Goal: Transaction & Acquisition: Obtain resource

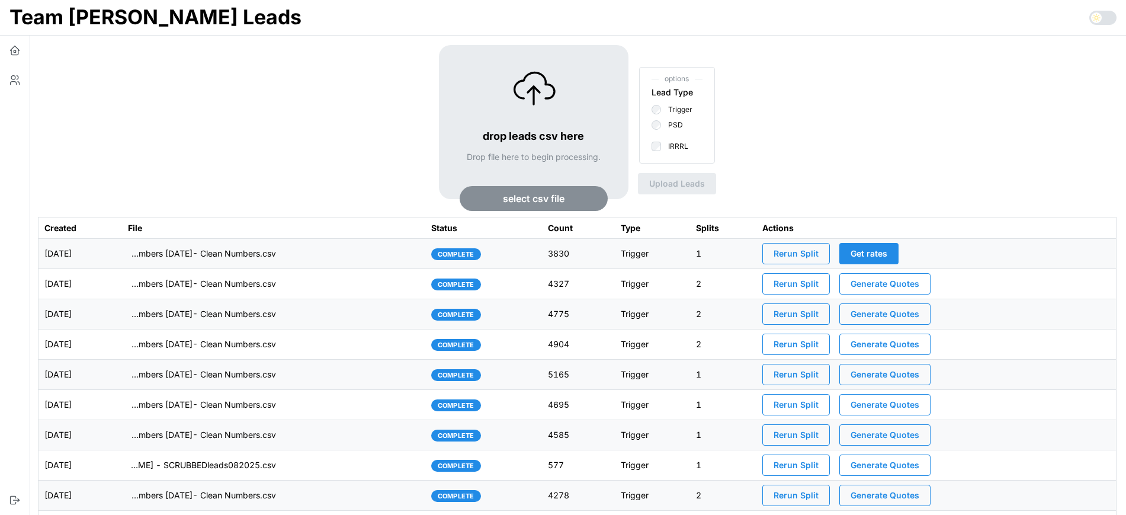
drag, startPoint x: 132, startPoint y: 257, endPoint x: 132, endPoint y: 267, distance: 10.1
click at [122, 267] on td "[DATE]" at bounding box center [81, 254] width 84 height 30
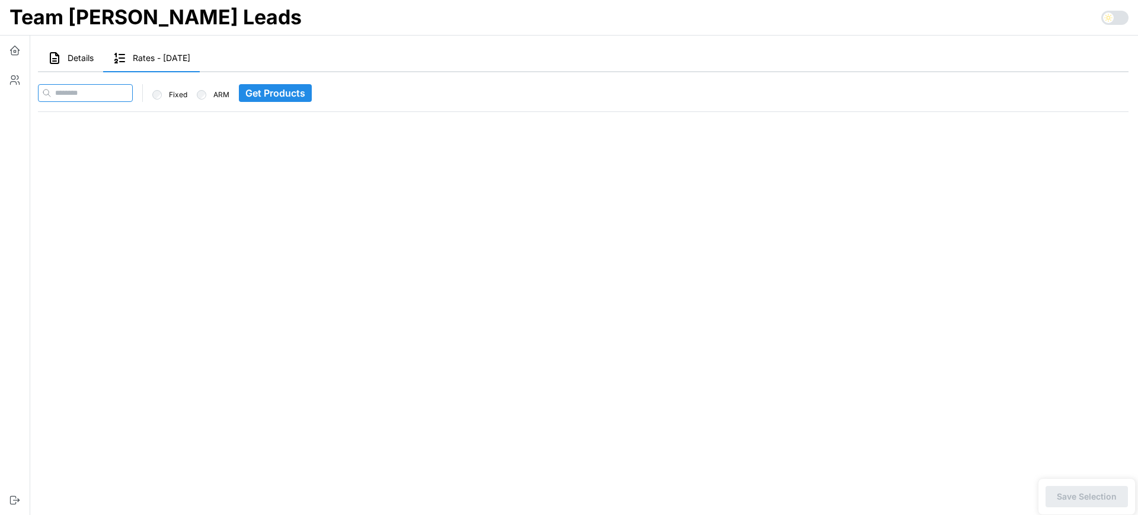
click at [132, 95] on input at bounding box center [85, 93] width 95 height 18
paste input "**********"
type input "**********"
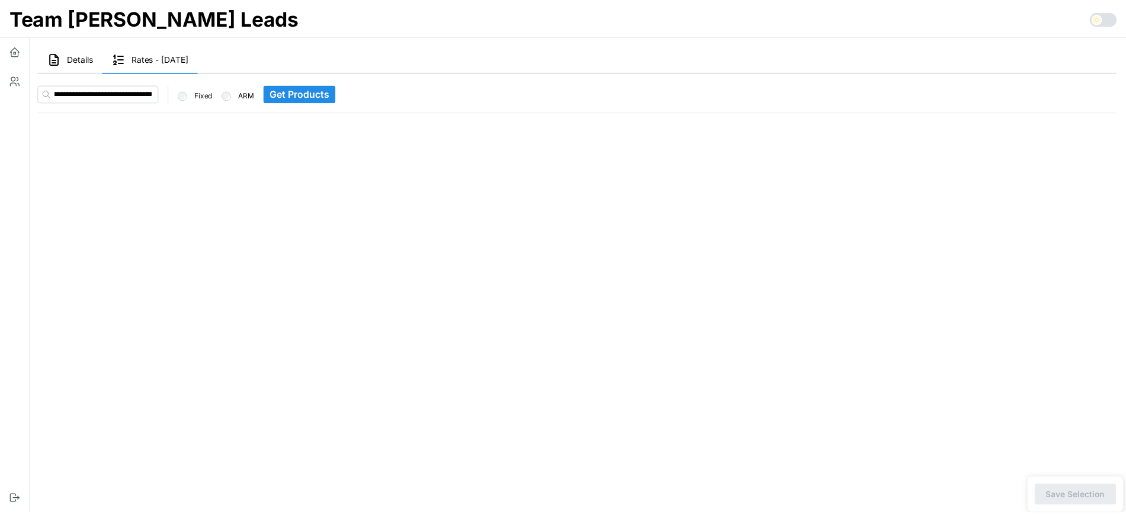
scroll to position [0, 0]
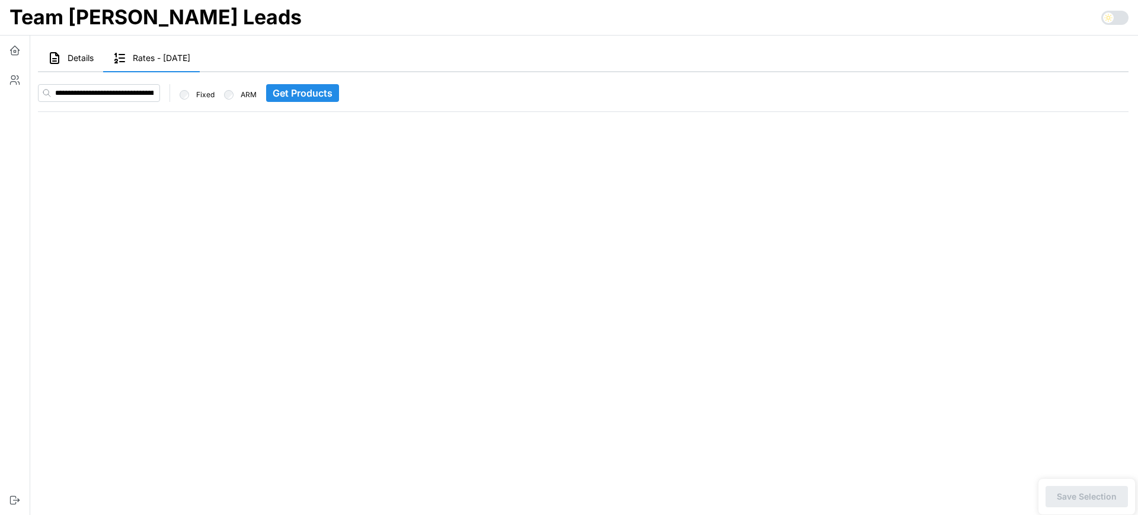
click at [303, 91] on span "Get Products" at bounding box center [303, 93] width 60 height 17
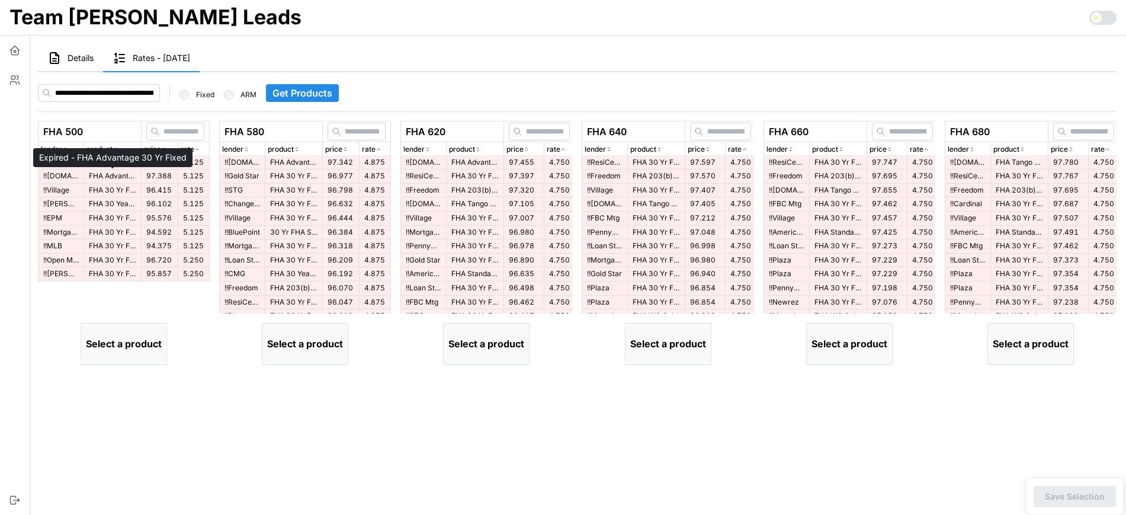
click at [121, 174] on p "FHA Advantage 30 Yr Fixed" at bounding box center [112, 176] width 47 height 10
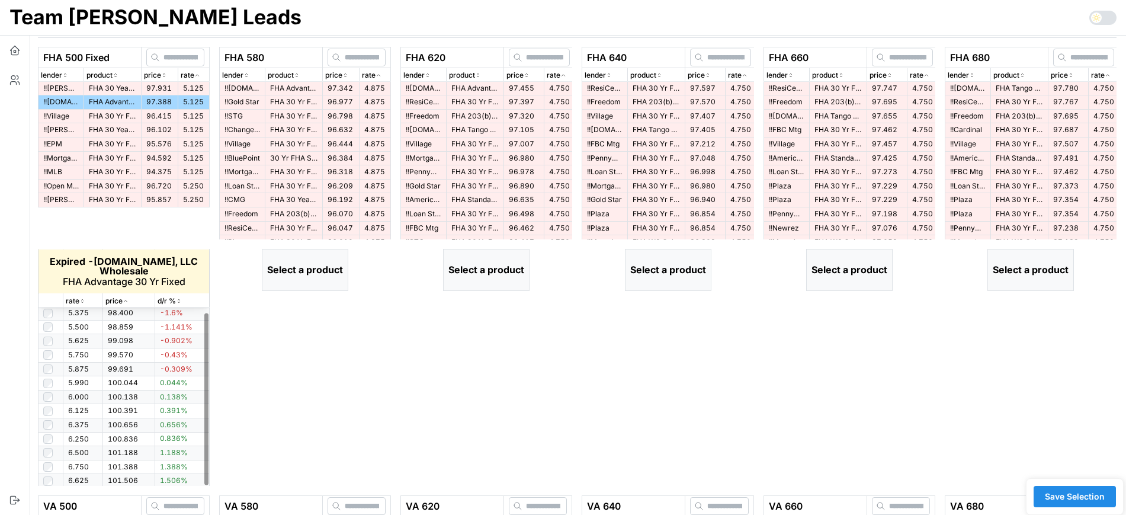
scroll to position [87, 0]
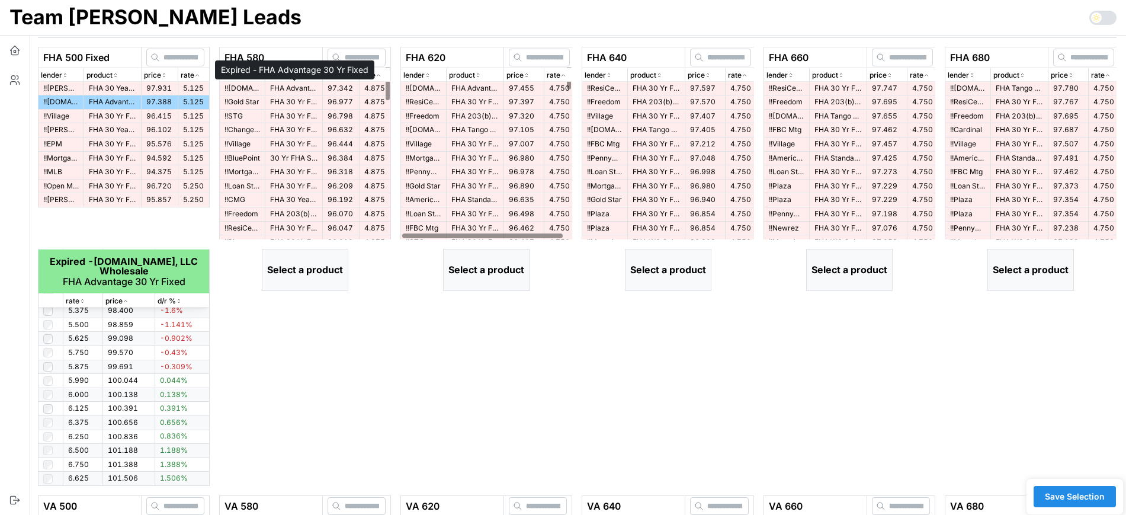
click at [283, 90] on p "FHA Advantage 30 Yr Fixed" at bounding box center [293, 89] width 47 height 10
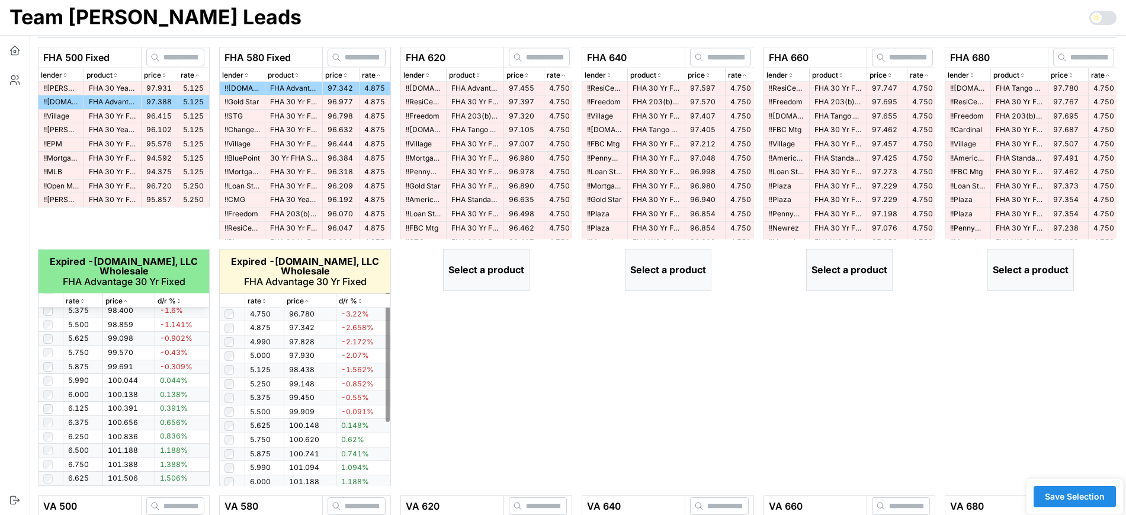
click at [224, 369] on td at bounding box center [232, 370] width 25 height 14
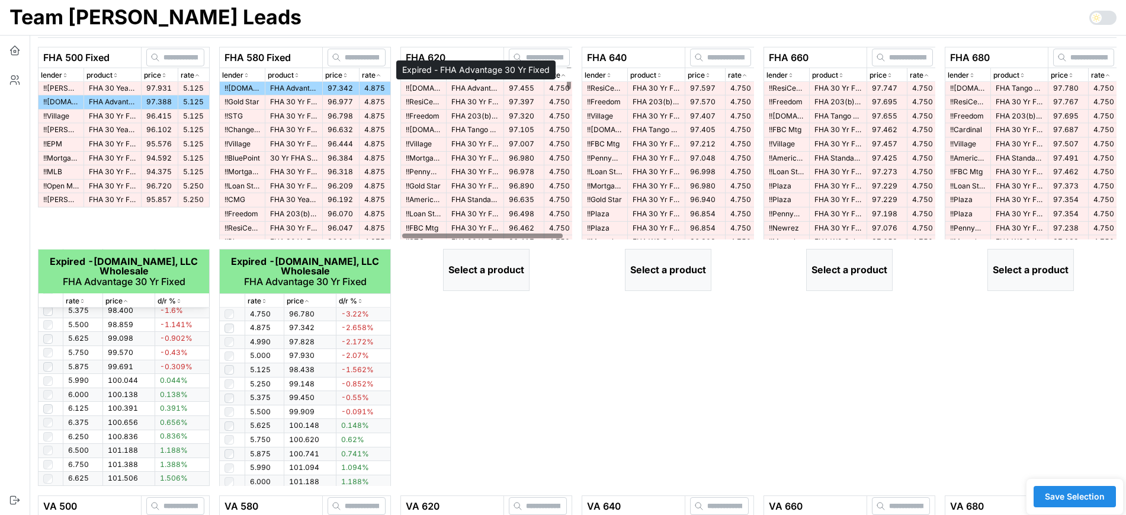
click at [476, 92] on p "FHA Advantage 30 Yr Fixed" at bounding box center [475, 89] width 47 height 10
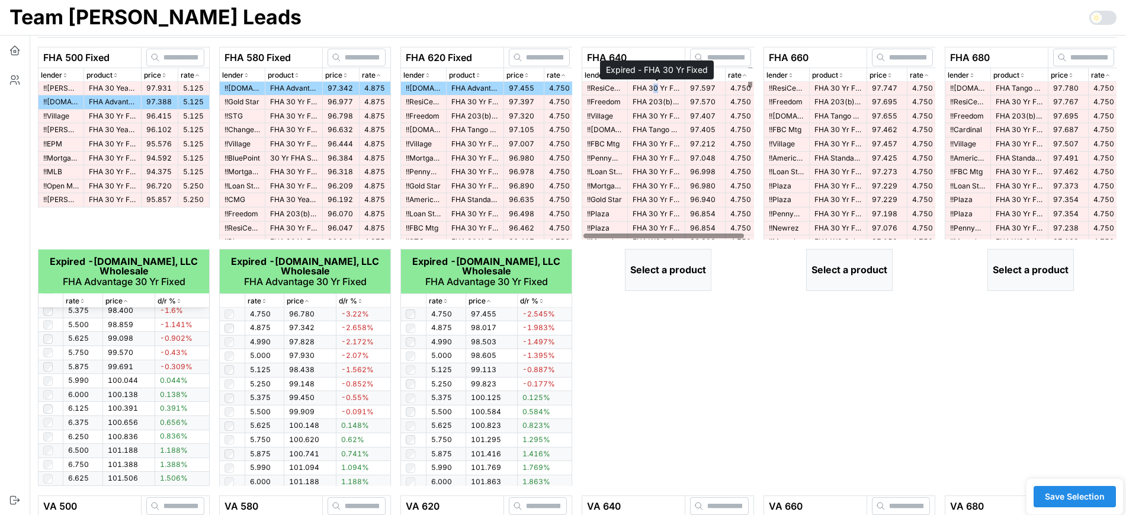
click at [656, 89] on p "FHA 30 Yr Fixed" at bounding box center [656, 89] width 47 height 10
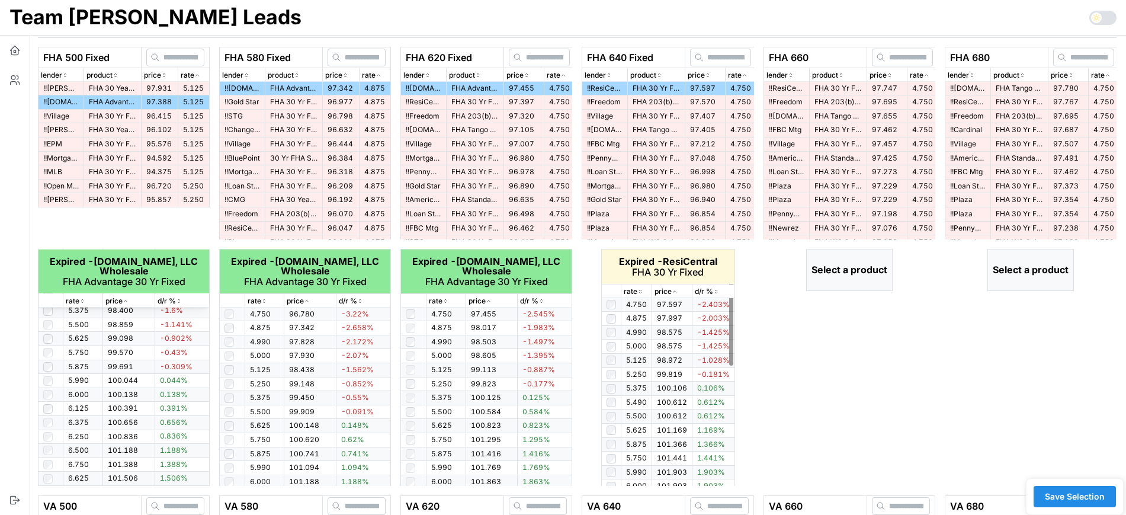
click at [636, 295] on p "rate" at bounding box center [631, 291] width 14 height 11
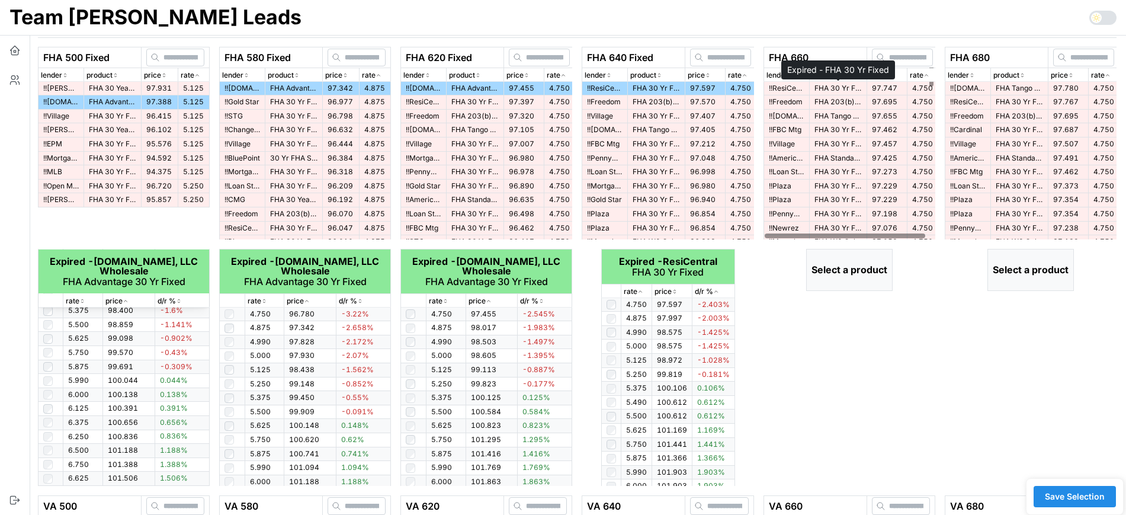
click at [846, 89] on p "FHA 30 Yr Fixed" at bounding box center [838, 89] width 47 height 10
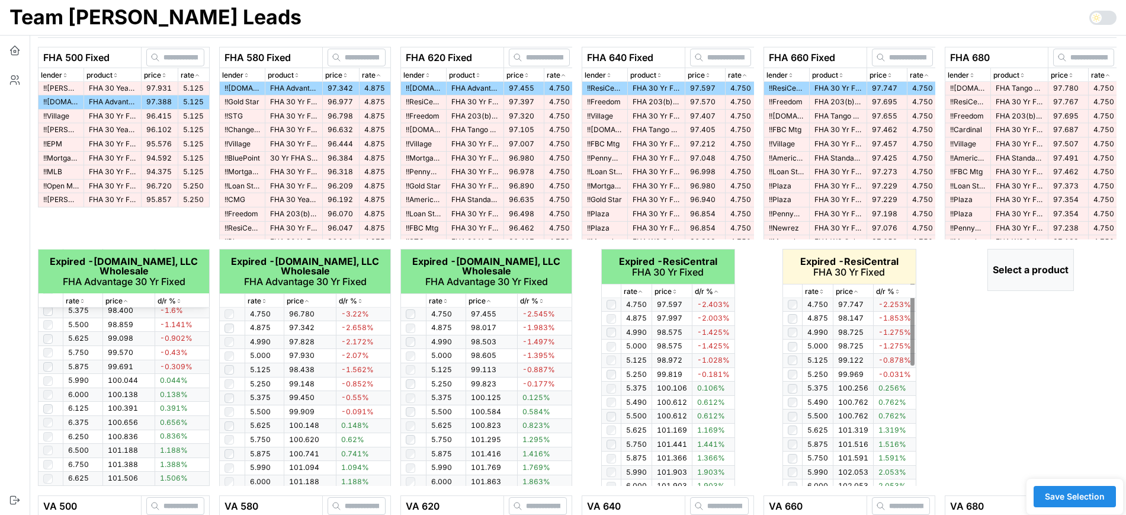
click at [817, 293] on p "rate" at bounding box center [812, 291] width 14 height 11
click at [818, 292] on p "rate" at bounding box center [812, 291] width 14 height 11
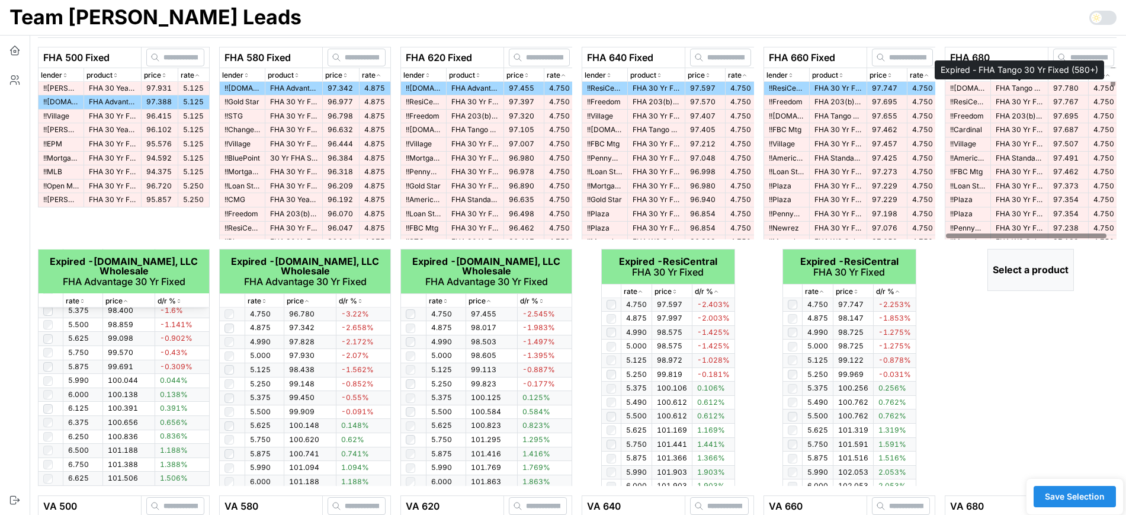
click at [1001, 88] on p "FHA Tango 30 Yr Fixed (580+)" at bounding box center [1019, 89] width 47 height 10
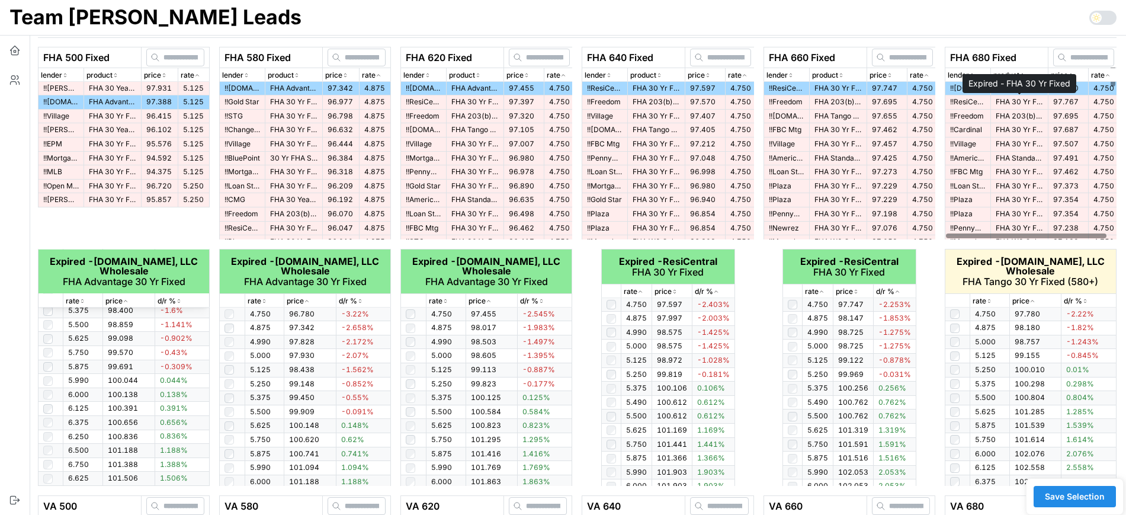
click at [1006, 106] on p "FHA 30 Yr Fixed" at bounding box center [1019, 102] width 47 height 10
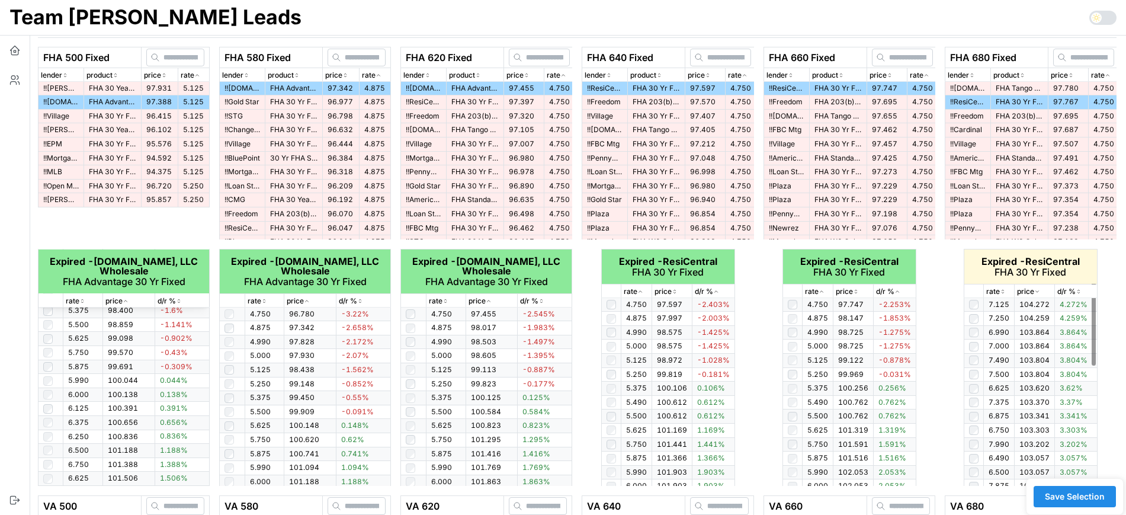
click at [999, 290] on p "rate" at bounding box center [994, 291] width 14 height 11
click at [1000, 290] on icon "button" at bounding box center [1003, 291] width 6 height 7
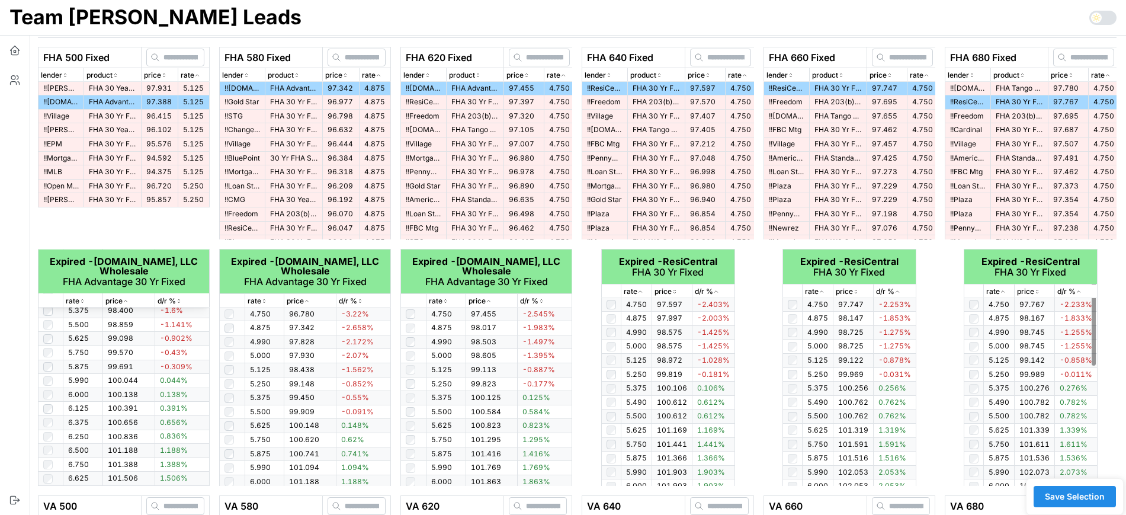
click at [938, 350] on div "FHA 660 Fixed lender product price rate !! ResiCentral FHA 30 Yr Fixed 97.747 4…" at bounding box center [849, 266] width 181 height 449
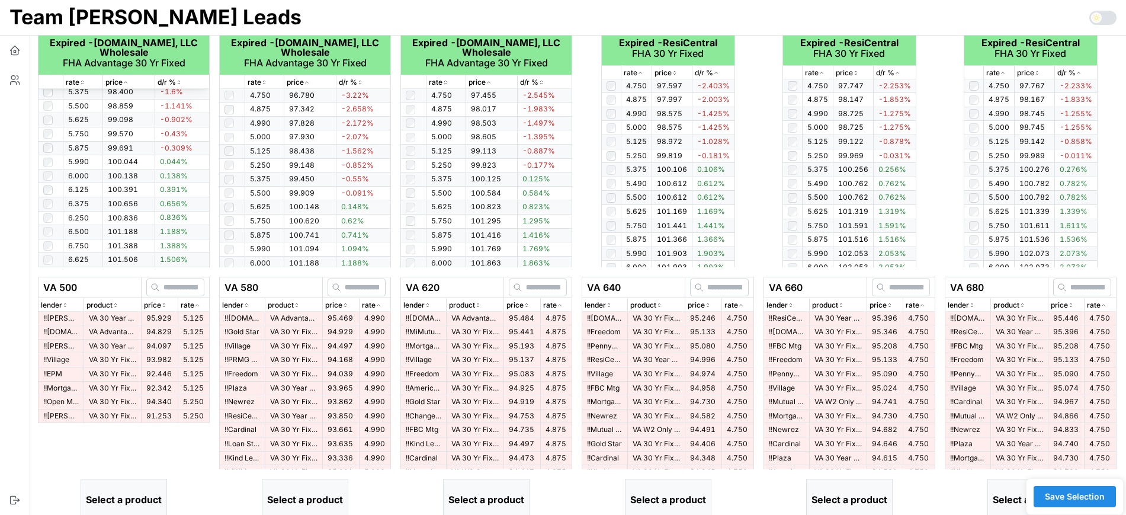
scroll to position [296, 0]
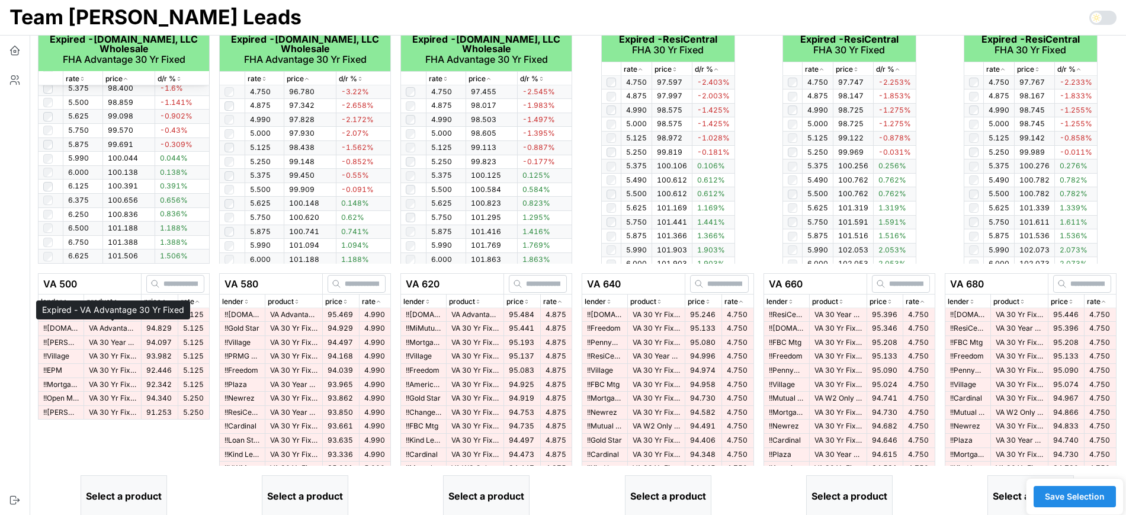
click at [107, 324] on p "VA Advantage 30 Yr Fixed" at bounding box center [112, 329] width 47 height 10
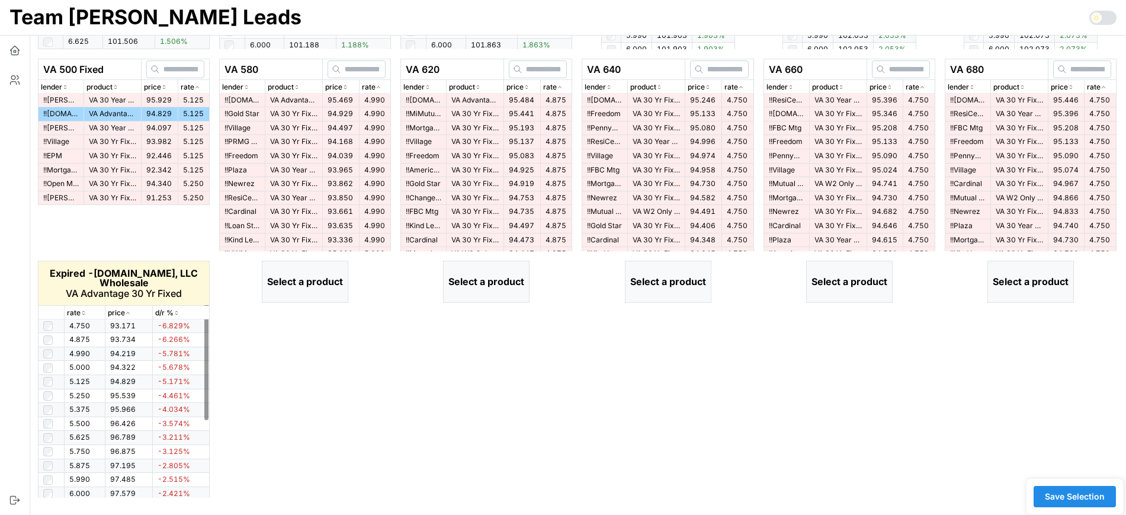
scroll to position [513, 0]
click at [82, 315] on div "rate" at bounding box center [85, 311] width 36 height 11
click at [82, 311] on icon "button" at bounding box center [84, 311] width 6 height 7
click at [82, 311] on icon "button" at bounding box center [83, 312] width 3 height 2
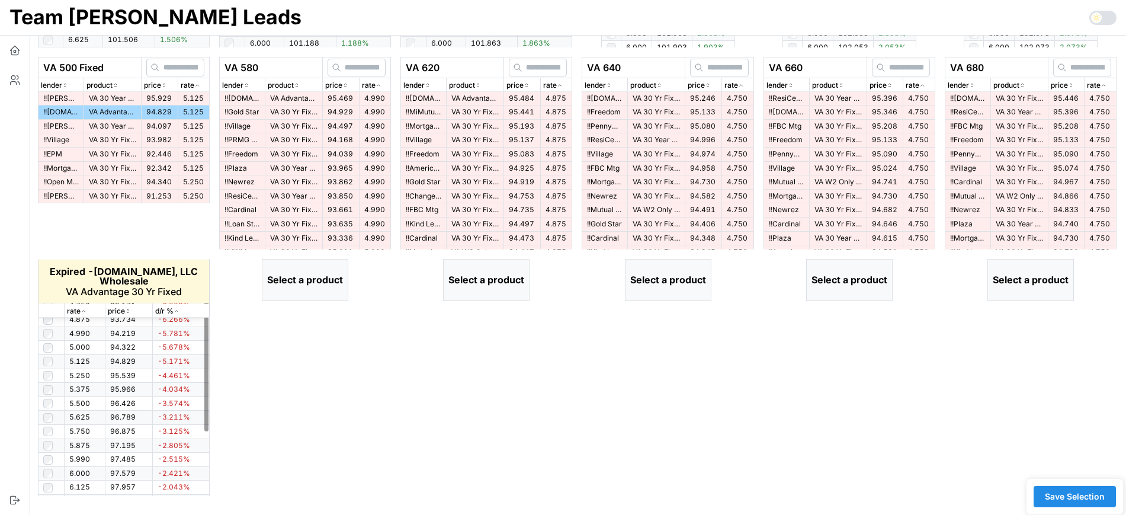
click at [204, 328] on div at bounding box center [206, 352] width 4 height 158
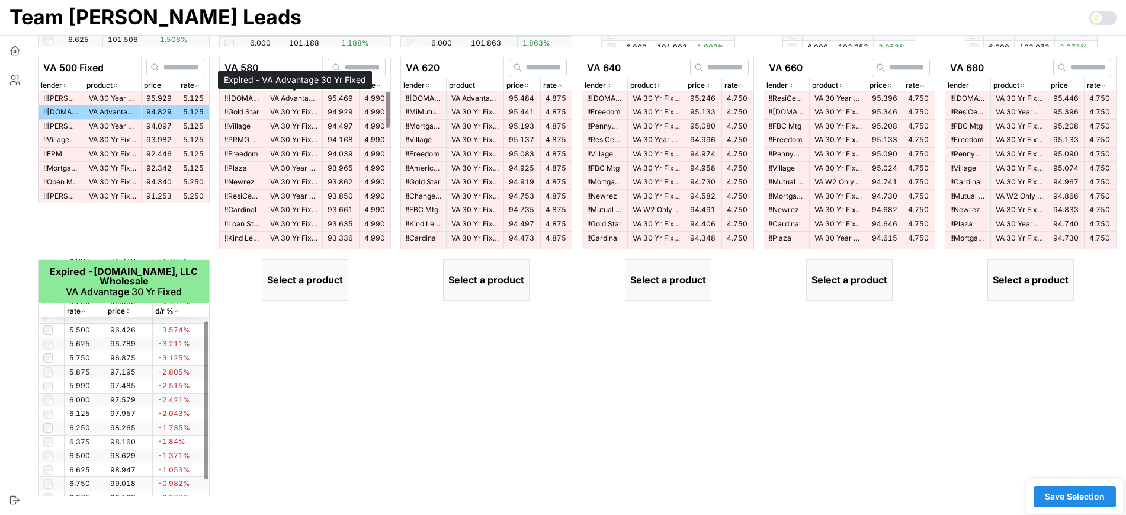
click at [298, 103] on p "VA Advantage 30 Yr Fixed" at bounding box center [293, 99] width 47 height 10
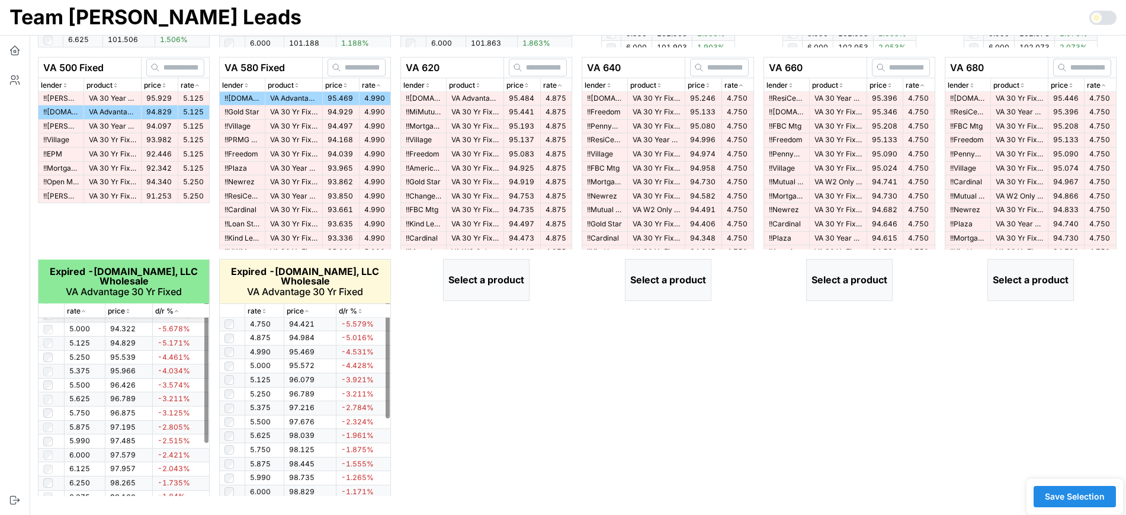
scroll to position [18, 0]
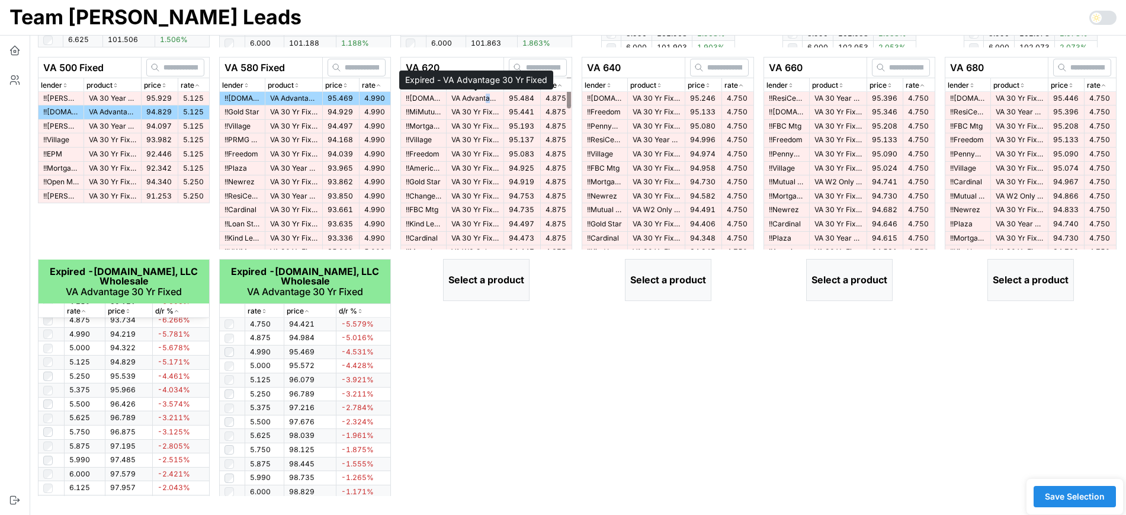
click at [488, 101] on p "VA Advantage 30 Yr Fixed" at bounding box center [475, 99] width 47 height 10
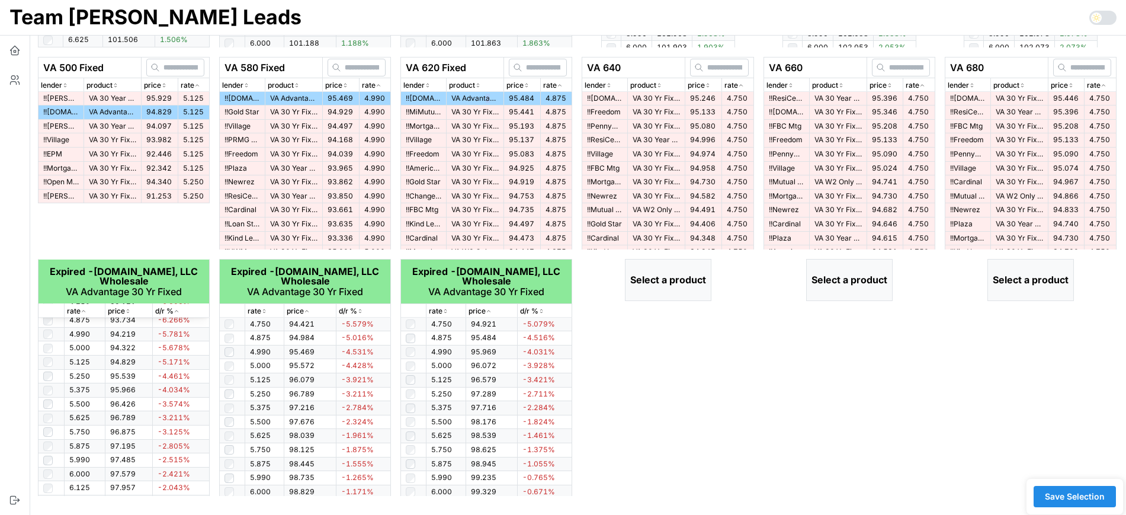
scroll to position [439, 0]
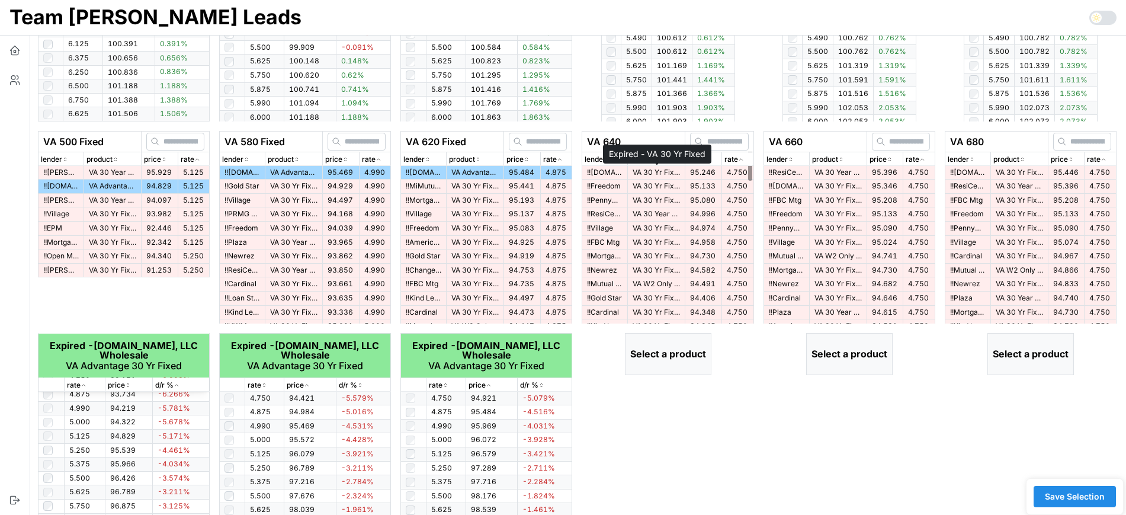
click at [662, 171] on p "VA 30 Yr Fixed" at bounding box center [656, 173] width 47 height 10
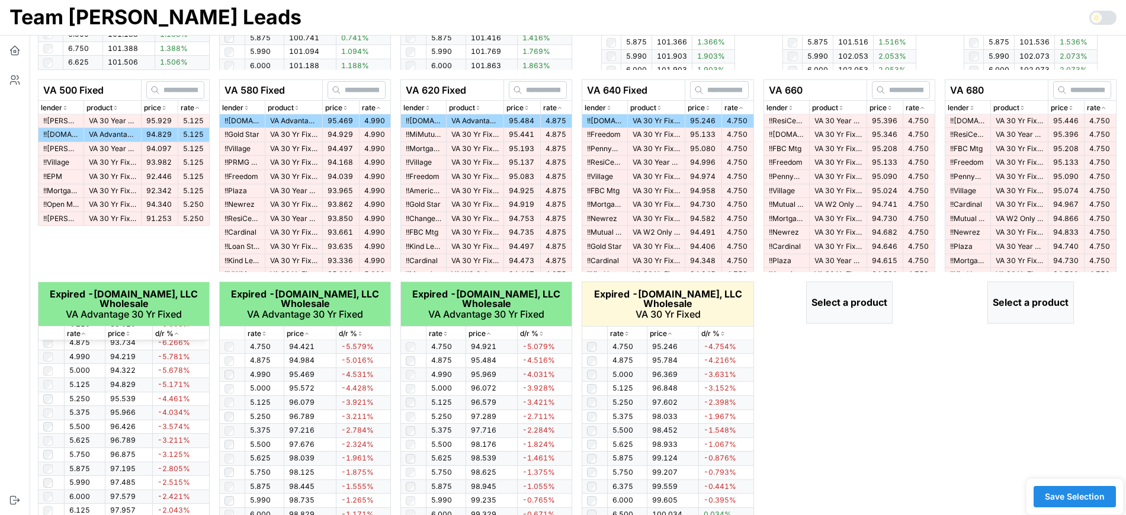
scroll to position [513, 0]
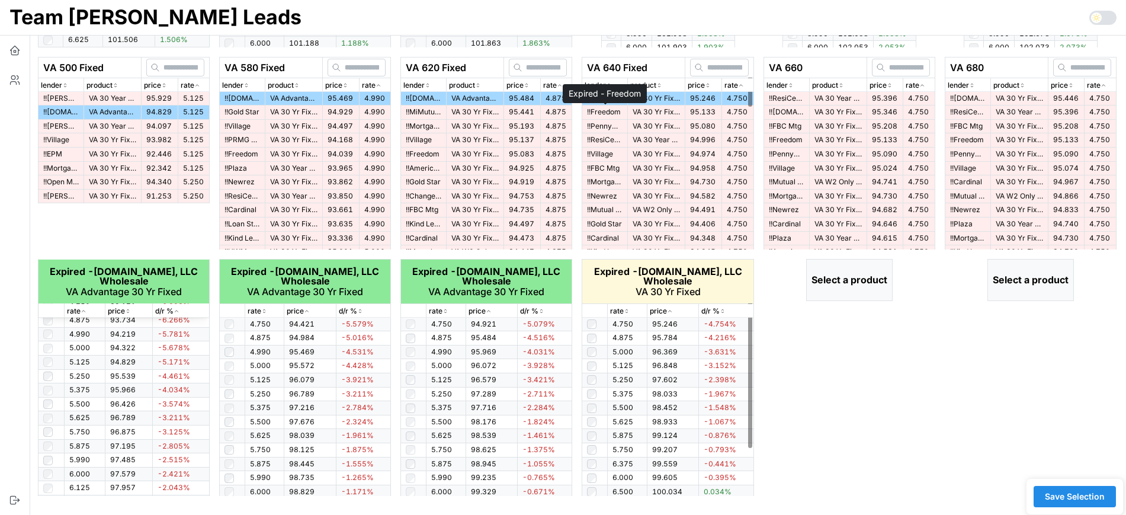
click at [622, 110] on p "!! Freedom" at bounding box center [605, 112] width 36 height 10
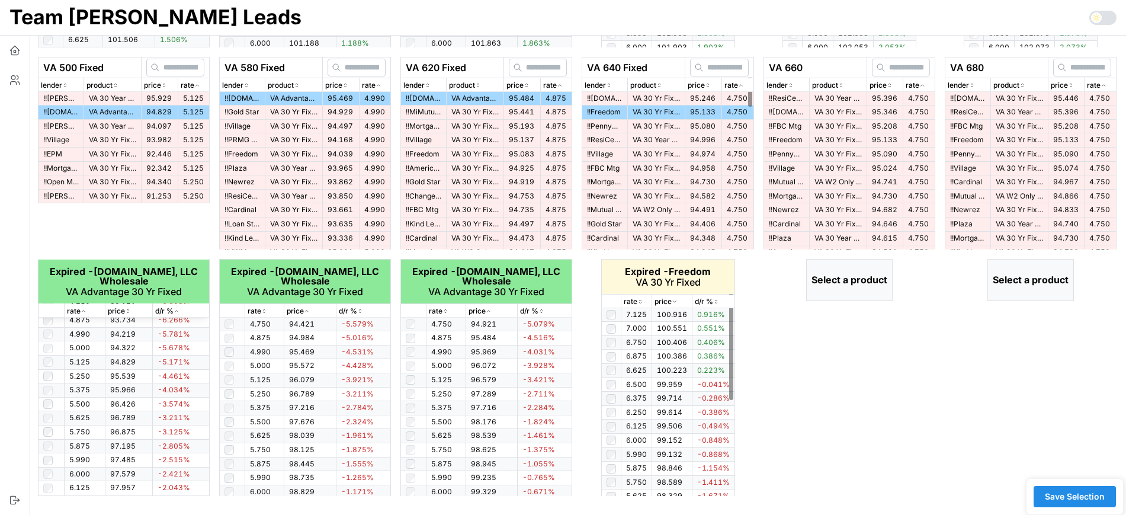
click at [642, 302] on icon "button" at bounding box center [641, 301] width 6 height 7
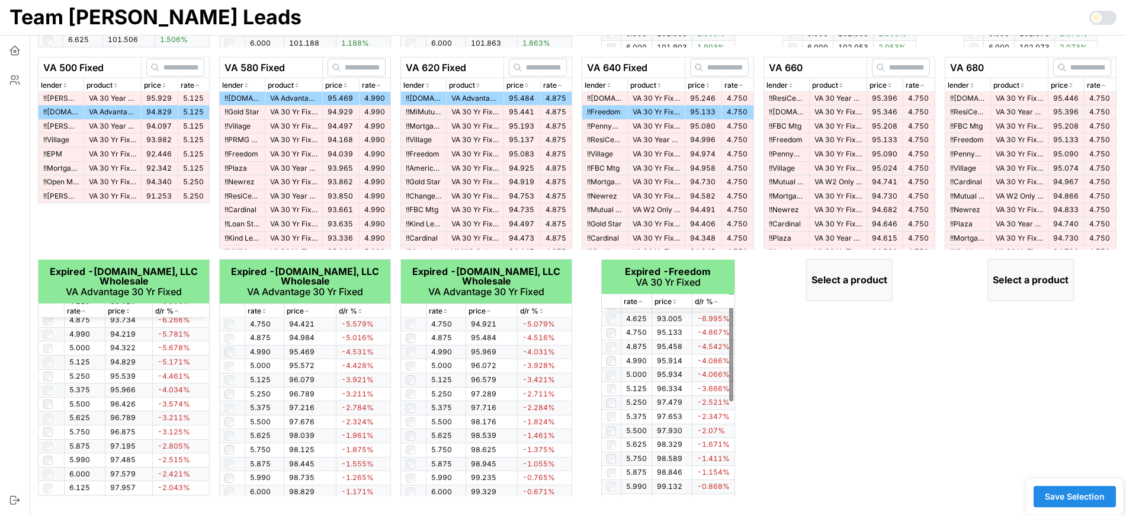
scroll to position [0, 0]
click at [817, 99] on p "VA 30 Year Fixed" at bounding box center [838, 99] width 47 height 10
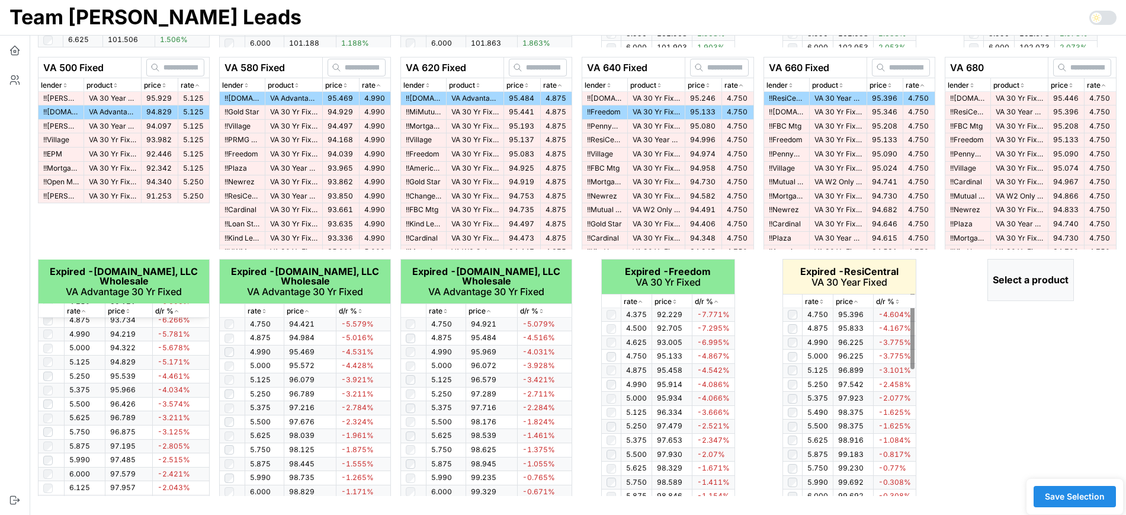
click at [820, 298] on icon "button" at bounding box center [822, 301] width 6 height 7
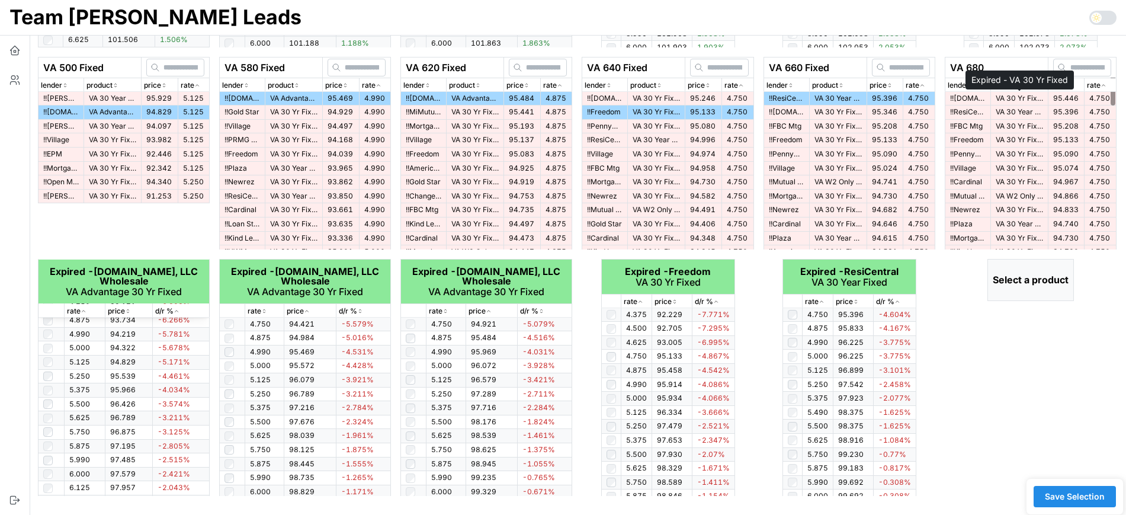
click at [1011, 98] on p "VA 30 Yr Fixed" at bounding box center [1019, 99] width 47 height 10
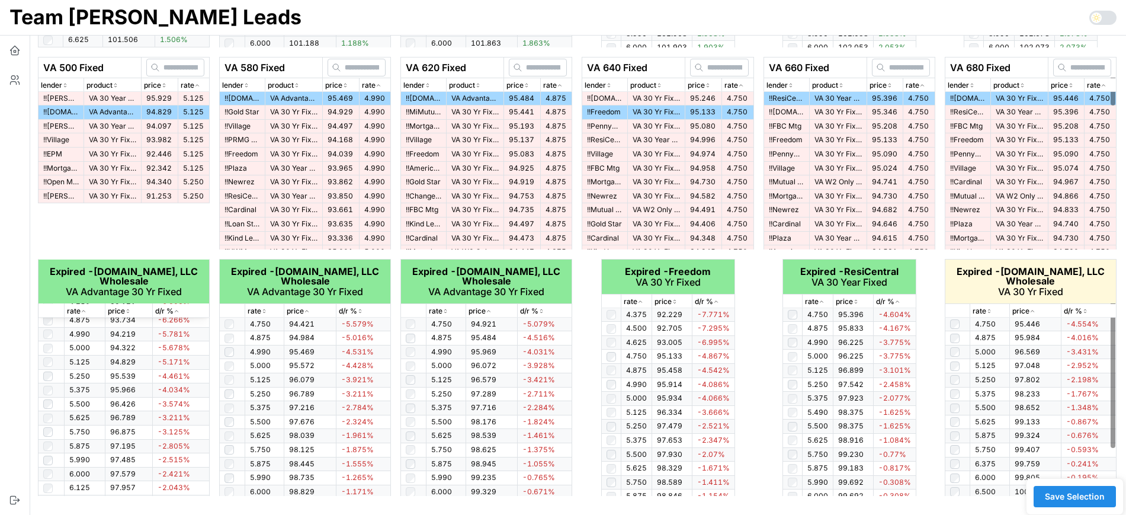
click at [991, 309] on icon "button" at bounding box center [990, 311] width 6 height 7
click at [982, 113] on p "!! ResiCentral" at bounding box center [968, 112] width 36 height 10
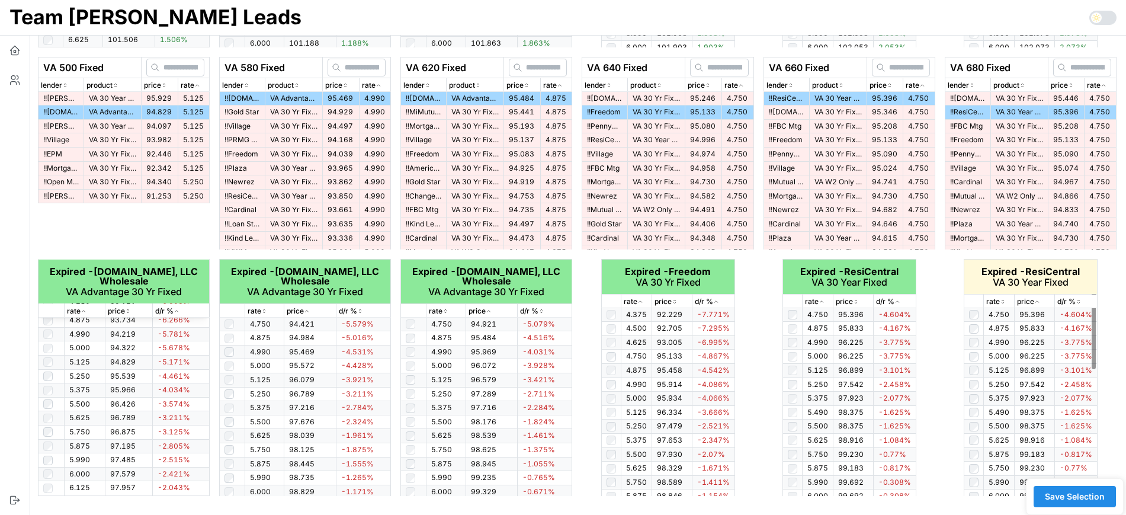
drag, startPoint x: 1001, startPoint y: 300, endPoint x: 1000, endPoint y: 306, distance: 6.8
click at [1000, 306] on thead "Expired - ResiCentral VA 30 Year Fixed rate price d/r %" at bounding box center [1030, 284] width 133 height 49
click at [1003, 302] on icon "button" at bounding box center [1003, 301] width 6 height 7
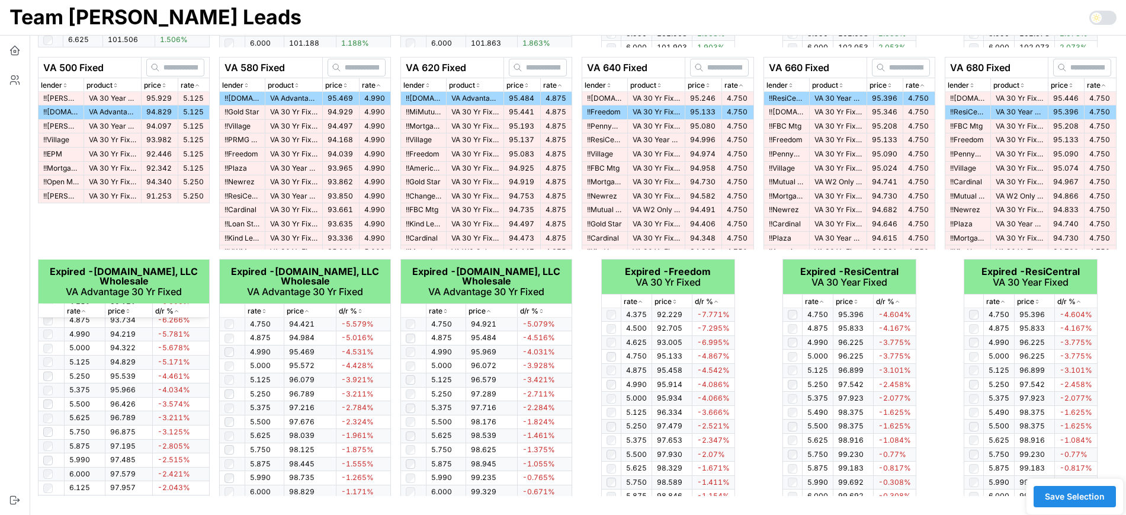
click at [1087, 494] on span "Save Selection" at bounding box center [1075, 497] width 60 height 20
drag, startPoint x: 1082, startPoint y: 496, endPoint x: 1081, endPoint y: 515, distance: 19.0
click at [1081, 514] on html "Team [PERSON_NAME] Leads Details Rates - [DATE] Stats [PERSON_NAME] : count: 50…" at bounding box center [563, 1] width 1126 height 1028
click at [1080, 498] on span "Save Selection" at bounding box center [1075, 497] width 60 height 20
click at [1078, 498] on span "Save Selection" at bounding box center [1075, 497] width 60 height 20
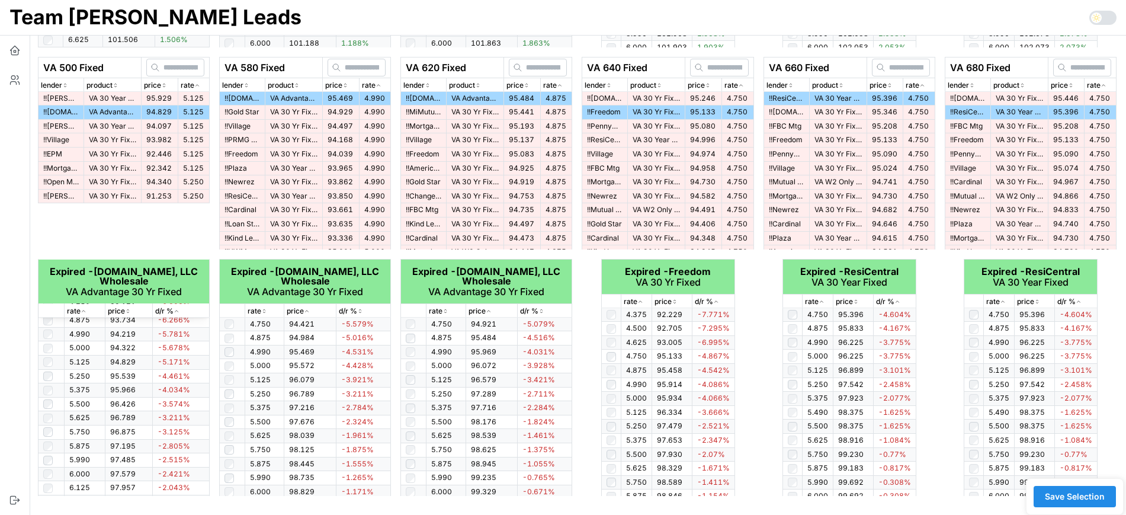
click at [1078, 498] on span "Save Selection" at bounding box center [1075, 497] width 60 height 20
click at [1089, 494] on span "Save Selection" at bounding box center [1075, 497] width 60 height 20
click at [16, 53] on icon "button" at bounding box center [15, 50] width 12 height 12
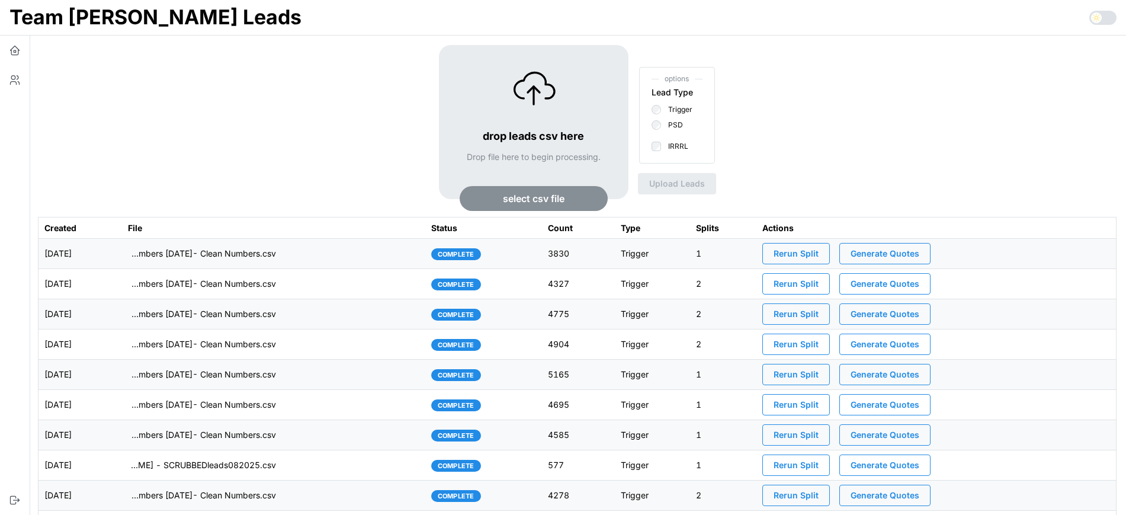
click at [911, 253] on span "Generate Quotes" at bounding box center [885, 254] width 69 height 20
click at [354, 251] on td "imports/[PERSON_NAME]/1760095654245-TU Master List With Numbers [DATE]- Clean N…" at bounding box center [273, 254] width 303 height 30
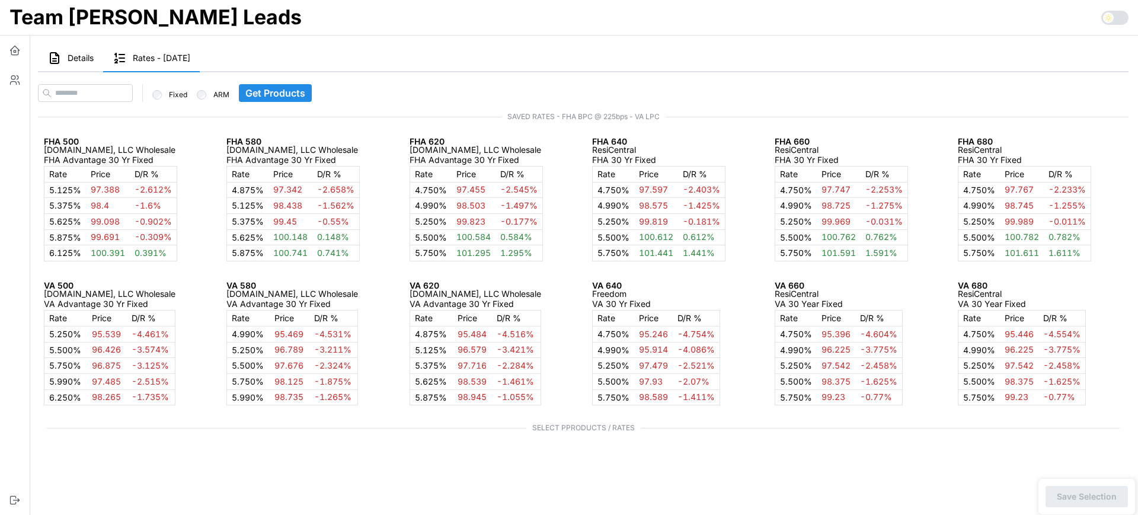
click at [80, 57] on span "Details" at bounding box center [81, 58] width 26 height 8
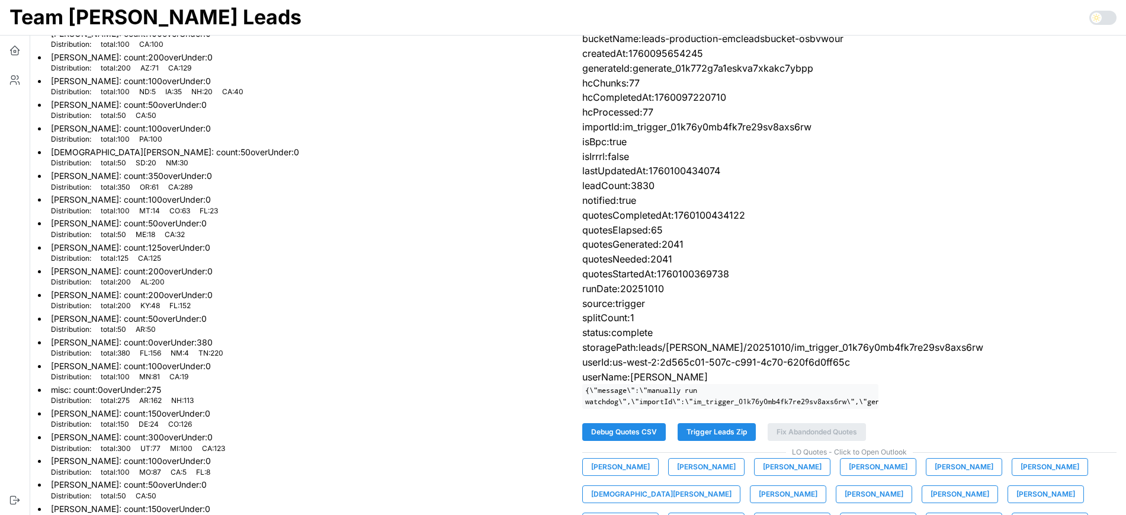
scroll to position [172, 0]
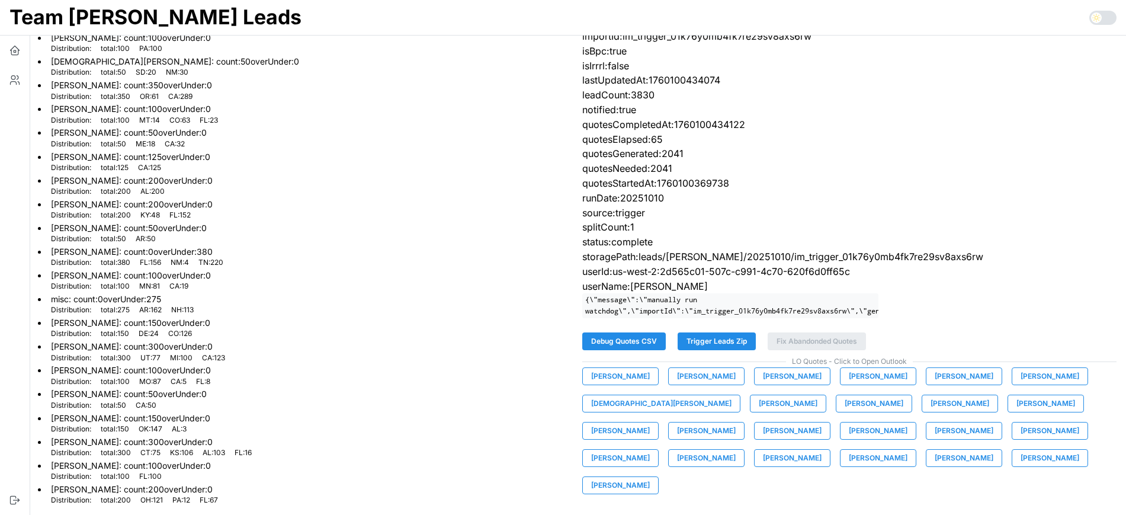
click at [617, 382] on span "[PERSON_NAME]" at bounding box center [620, 376] width 59 height 17
click at [708, 385] on span "[PERSON_NAME]" at bounding box center [706, 376] width 59 height 17
click at [780, 385] on span "[PERSON_NAME]" at bounding box center [792, 376] width 59 height 17
click at [849, 385] on span "[PERSON_NAME]" at bounding box center [878, 376] width 59 height 17
click at [953, 381] on span "[PERSON_NAME]" at bounding box center [964, 376] width 59 height 17
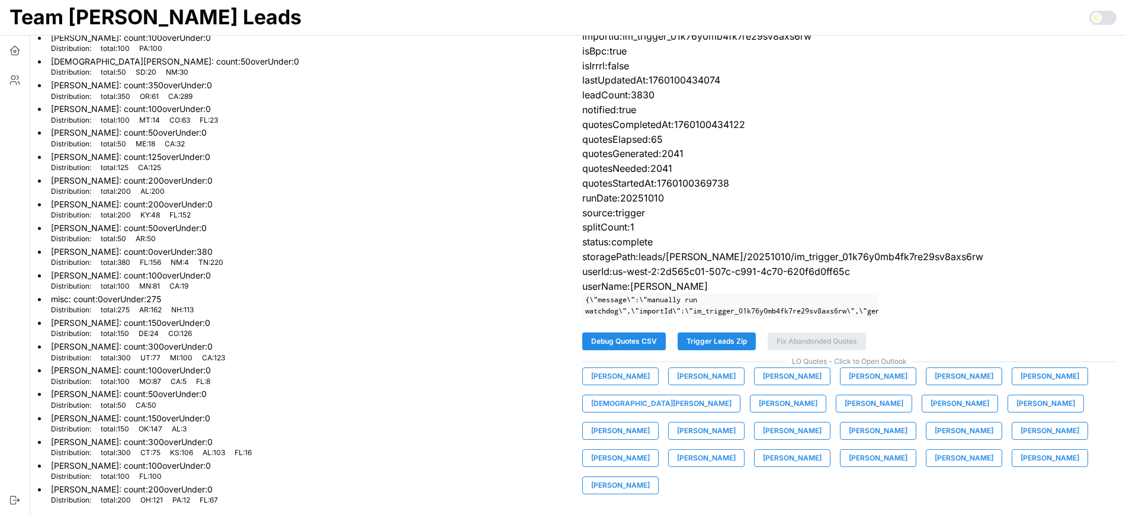
click at [1026, 385] on span "[PERSON_NAME]" at bounding box center [1050, 376] width 59 height 17
click at [619, 410] on span "[DEMOGRAPHIC_DATA][PERSON_NAME]" at bounding box center [661, 403] width 140 height 17
click at [759, 412] on span "[PERSON_NAME]" at bounding box center [788, 403] width 59 height 17
click at [845, 412] on span "[PERSON_NAME]" at bounding box center [874, 403] width 59 height 17
click at [931, 412] on span "[PERSON_NAME]" at bounding box center [960, 403] width 59 height 17
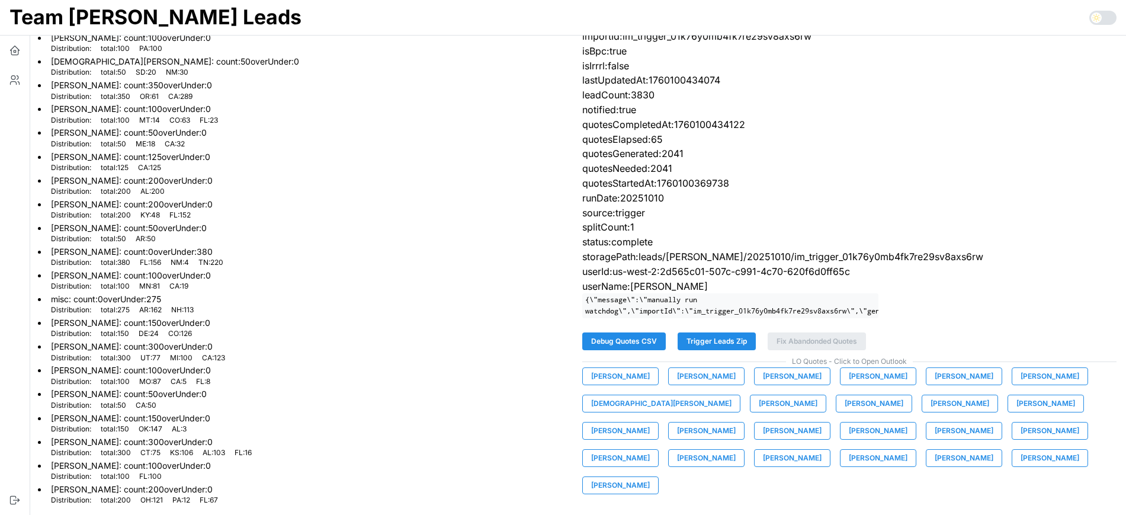
click at [1017, 409] on span "[PERSON_NAME]" at bounding box center [1046, 403] width 59 height 17
click at [650, 423] on span "[PERSON_NAME]" at bounding box center [620, 431] width 59 height 17
click at [736, 423] on span "[PERSON_NAME]" at bounding box center [706, 431] width 59 height 17
click at [763, 439] on span "[PERSON_NAME]" at bounding box center [792, 431] width 59 height 17
click at [935, 439] on span "[PERSON_NAME]" at bounding box center [964, 431] width 59 height 17
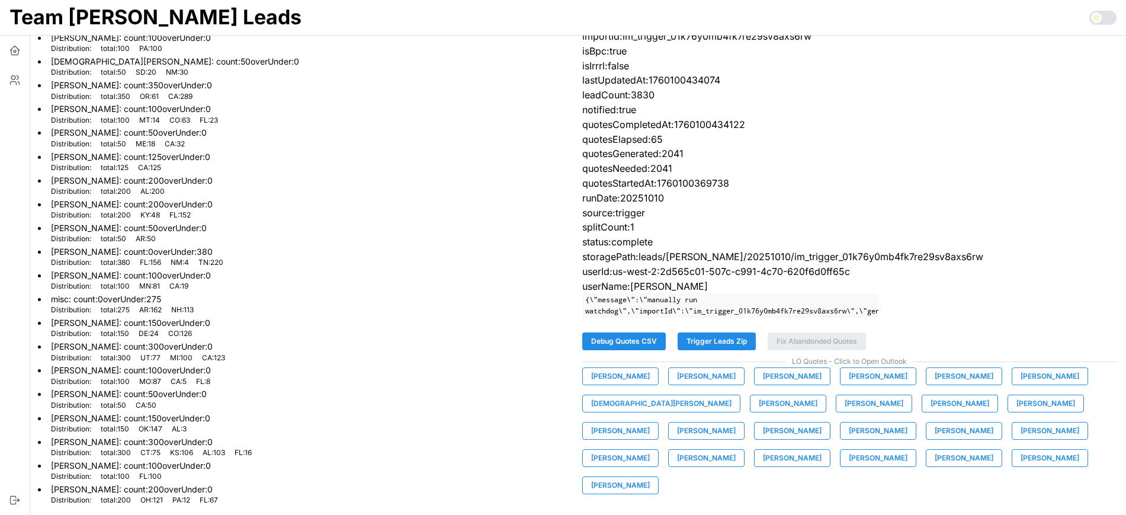
click at [1021, 439] on span "[PERSON_NAME]" at bounding box center [1050, 431] width 59 height 17
click at [650, 450] on span "[PERSON_NAME]" at bounding box center [620, 458] width 59 height 17
click at [736, 450] on span "[PERSON_NAME]" at bounding box center [706, 458] width 59 height 17
click at [763, 466] on span "[PERSON_NAME]" at bounding box center [792, 458] width 59 height 17
click at [849, 466] on span "[PERSON_NAME]" at bounding box center [878, 458] width 59 height 17
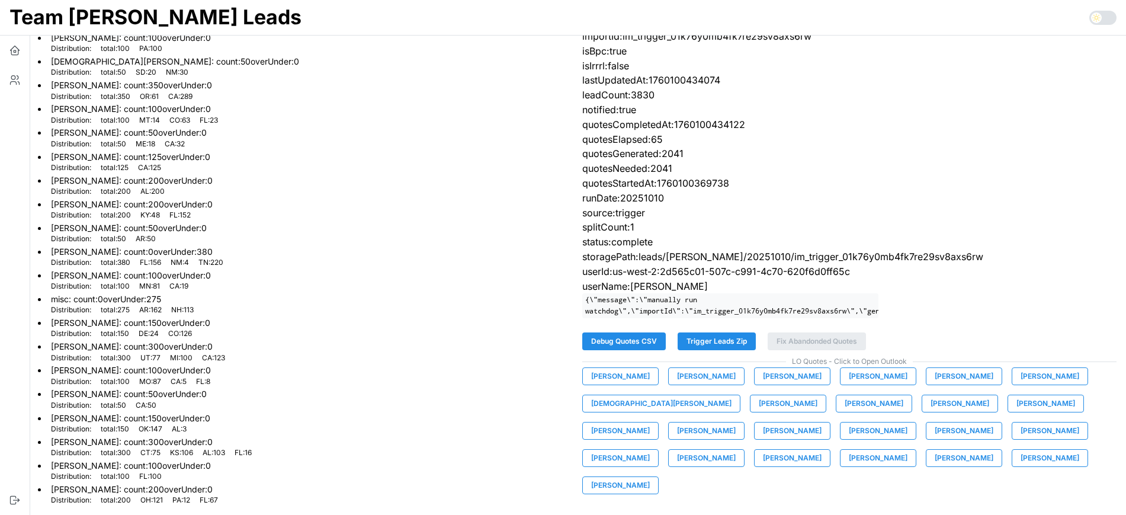
click at [935, 466] on span "[PERSON_NAME]" at bounding box center [964, 458] width 59 height 17
click at [1021, 466] on span "[PERSON_NAME]" at bounding box center [1050, 458] width 59 height 17
click at [650, 477] on span "[PERSON_NAME]" at bounding box center [620, 485] width 59 height 17
